Goal: Task Accomplishment & Management: Use online tool/utility

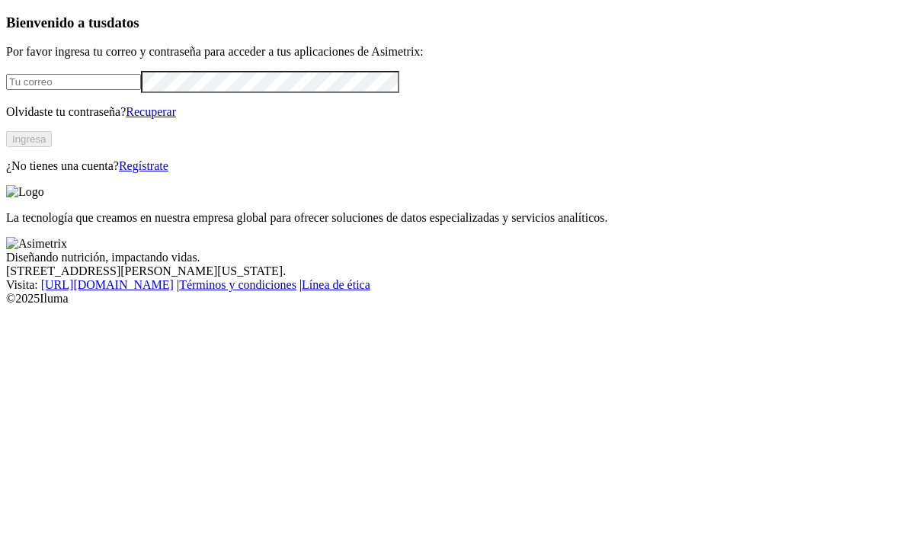
click at [141, 90] on input "email" at bounding box center [73, 82] width 135 height 16
type input "[EMAIL_ADDRESS][DOMAIN_NAME]"
click at [52, 147] on button "Ingresa" at bounding box center [29, 139] width 46 height 16
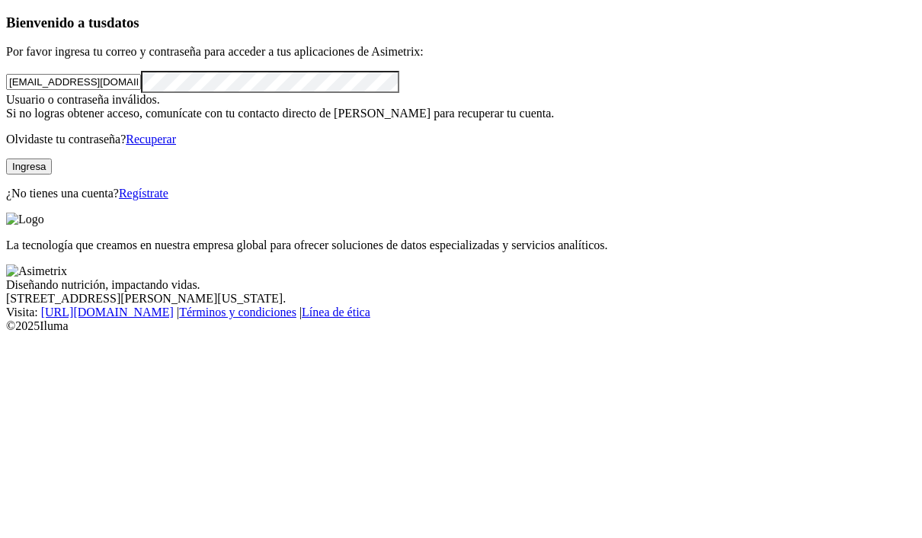
click at [52, 175] on button "Ingresa" at bounding box center [29, 167] width 46 height 16
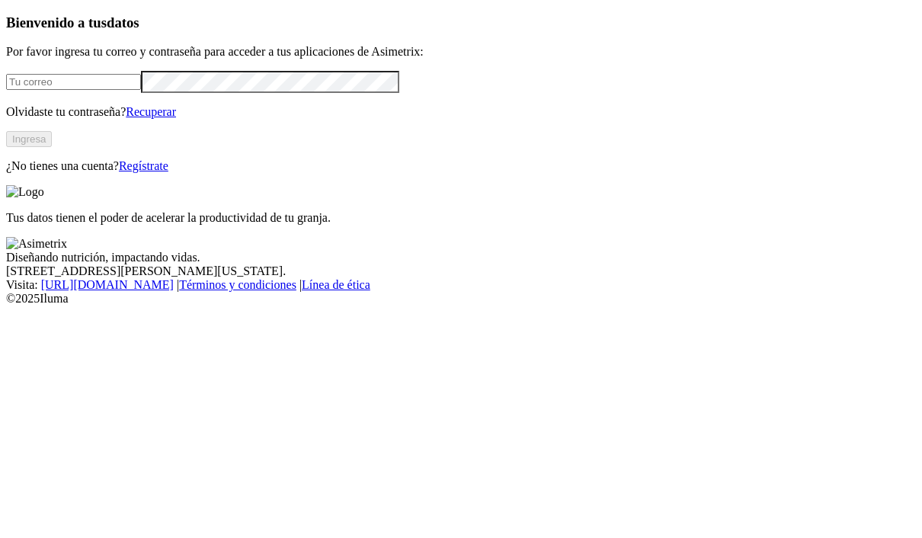
click at [141, 90] on input "email" at bounding box center [73, 82] width 135 height 16
type input "[EMAIL_ADDRESS][DOMAIN_NAME]"
click at [52, 147] on button "Ingresa" at bounding box center [29, 139] width 46 height 16
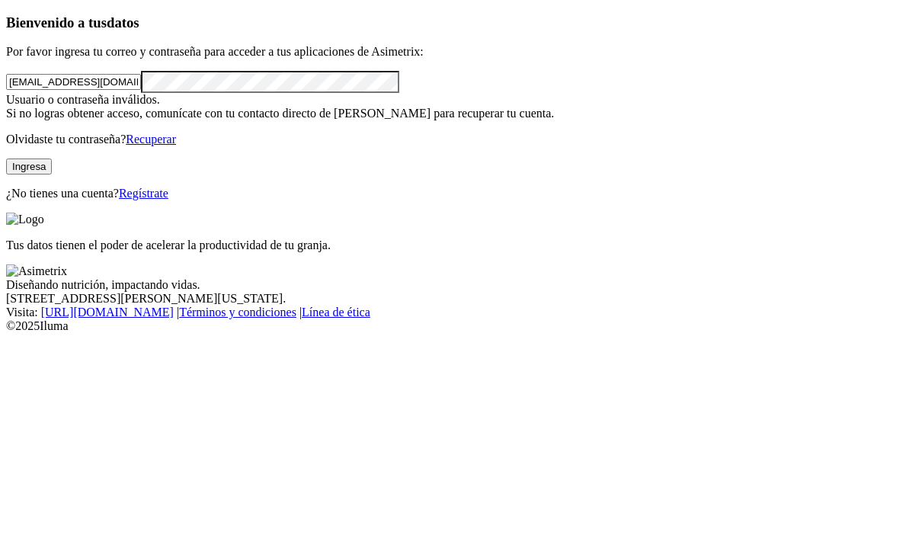
click at [52, 175] on button "Ingresa" at bounding box center [29, 167] width 46 height 16
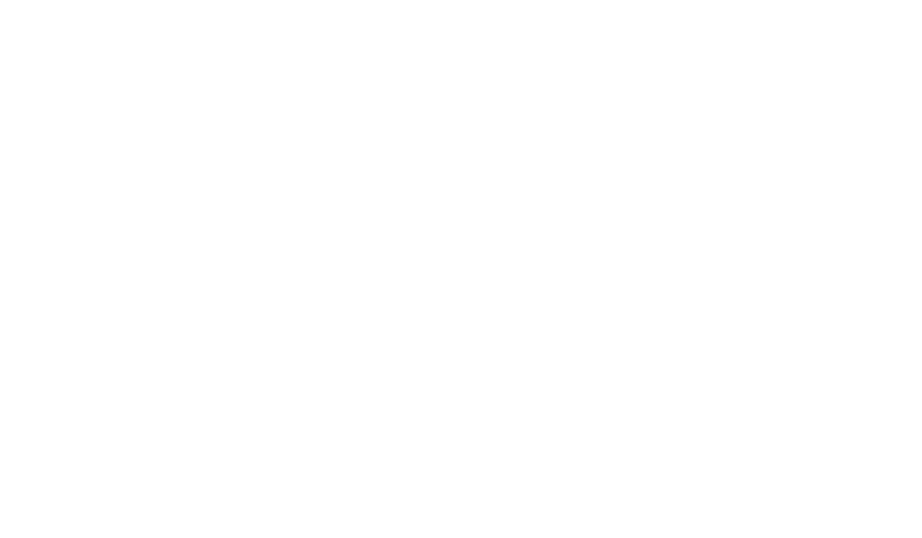
click at [831, 19] on div at bounding box center [467, 269] width 922 height 538
click at [830, 28] on div at bounding box center [467, 269] width 922 height 538
